Goal: Navigation & Orientation: Find specific page/section

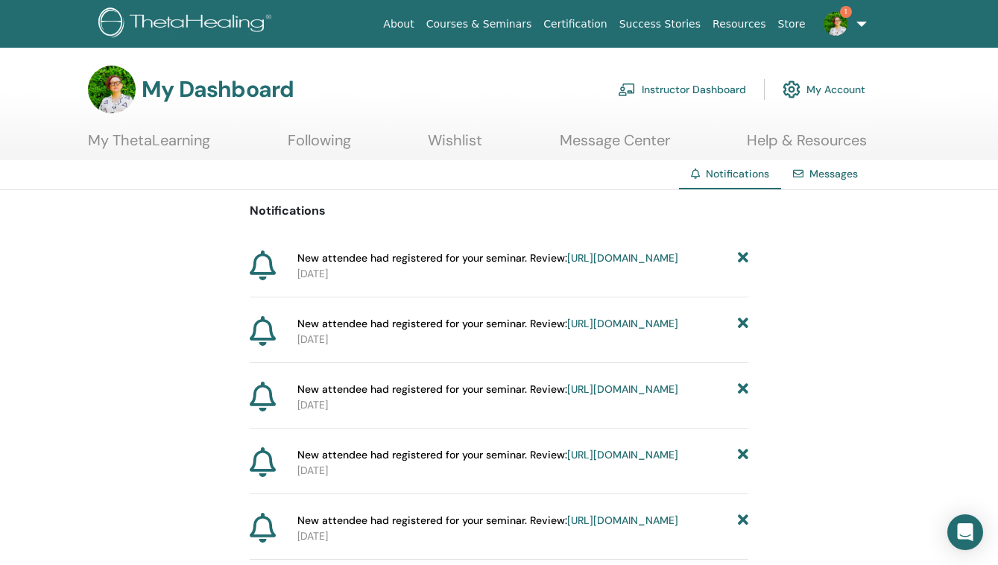
click at [671, 87] on link "Instructor Dashboard" at bounding box center [682, 89] width 128 height 33
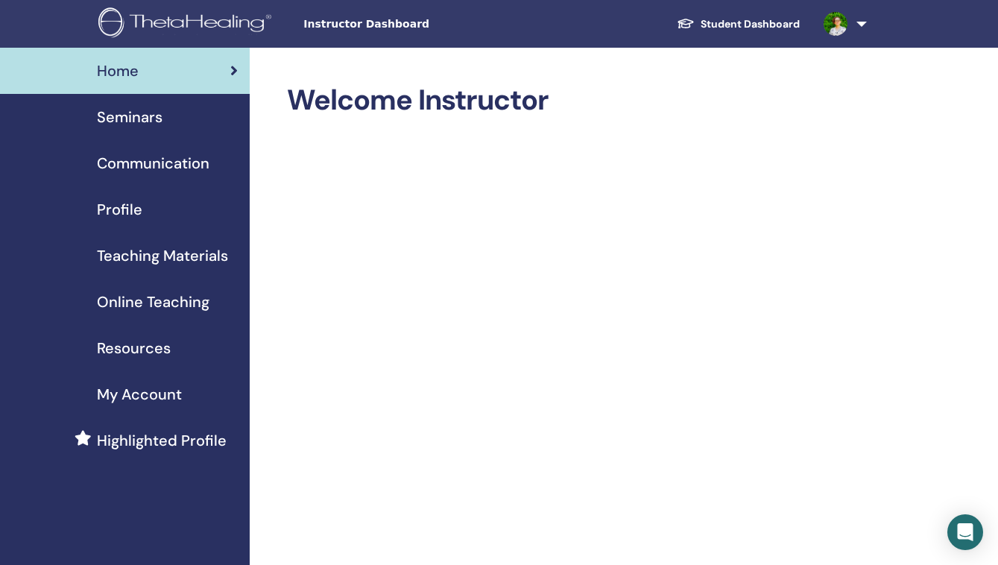
click at [134, 118] on span "Seminars" at bounding box center [130, 117] width 66 height 22
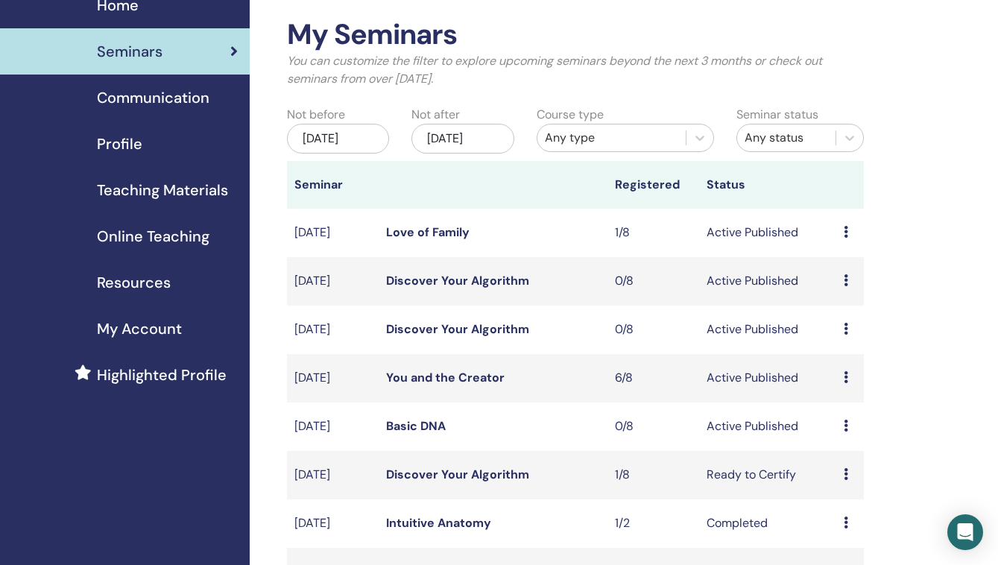
scroll to position [177, 0]
